Goal: Task Accomplishment & Management: Manage account settings

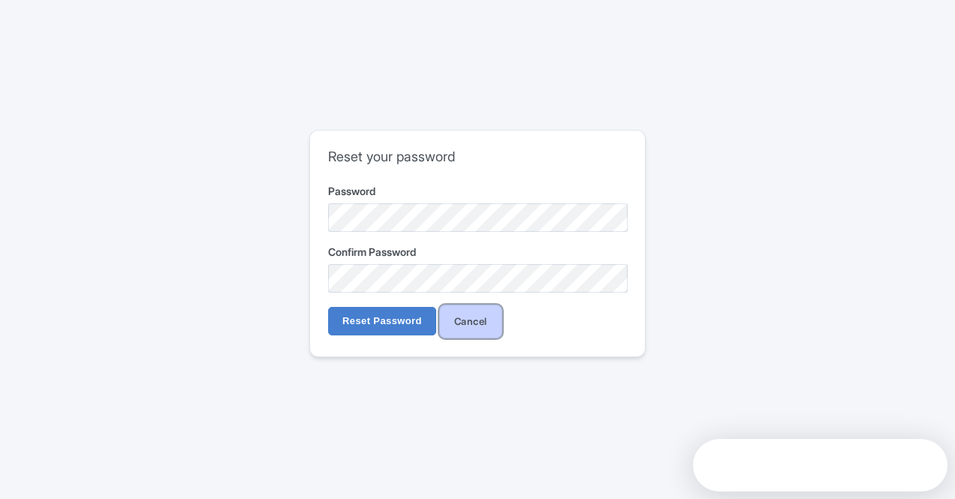
click at [475, 320] on link "Cancel" at bounding box center [470, 322] width 63 height 34
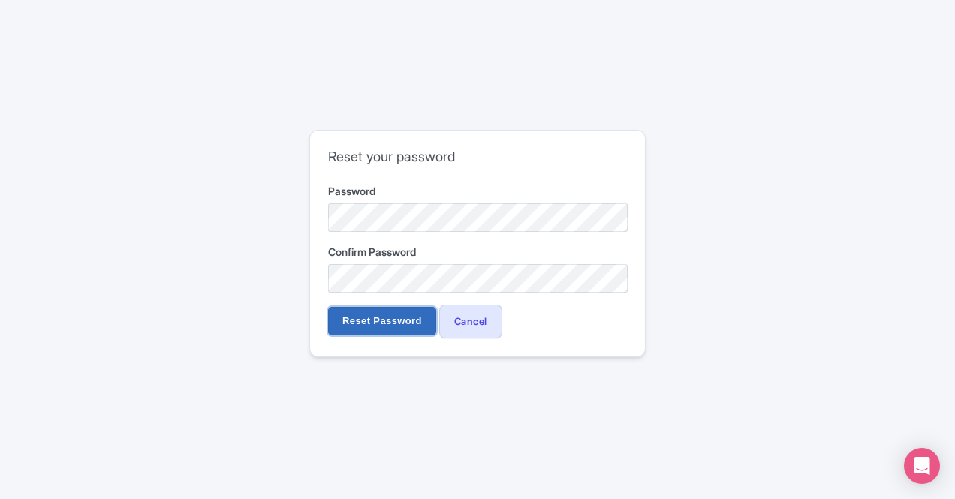
click at [415, 325] on input "Reset Password" at bounding box center [382, 321] width 108 height 29
